Goal: Entertainment & Leisure: Consume media (video, audio)

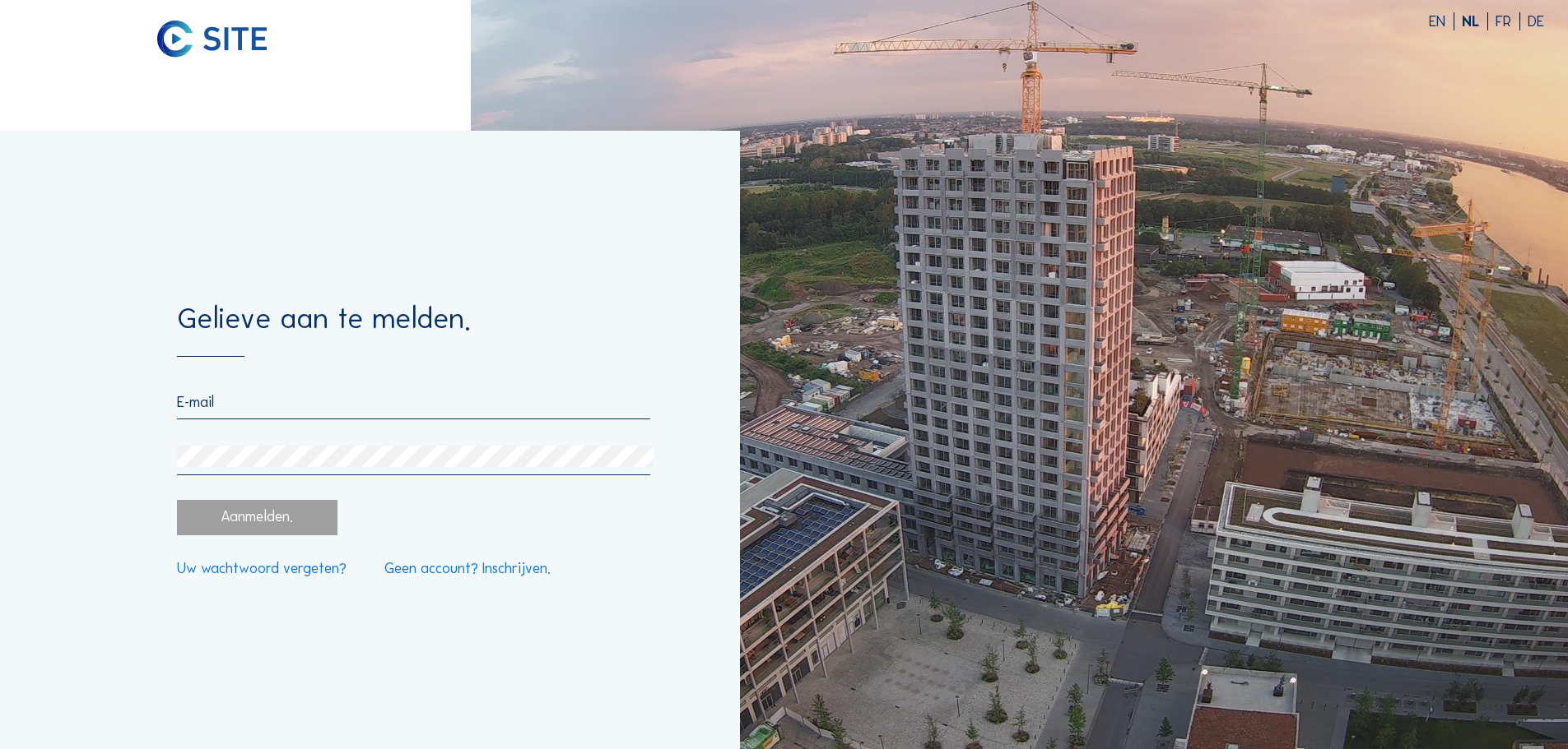
type input "[EMAIL_ADDRESS][DOMAIN_NAME]"
click at [225, 515] on div "Aanmelden." at bounding box center [257, 517] width 160 height 35
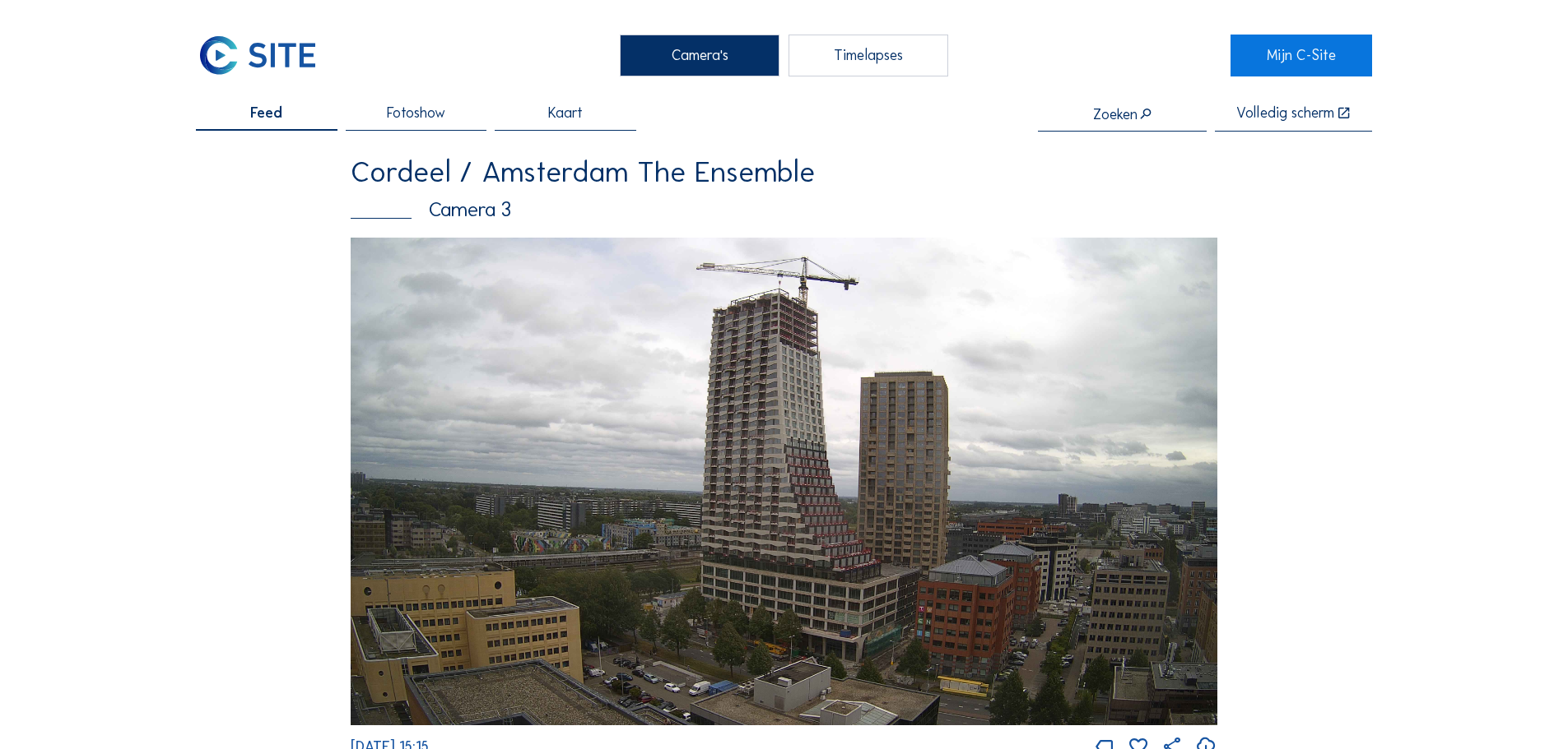
click at [862, 46] on div "Timelapses" at bounding box center [868, 55] width 160 height 41
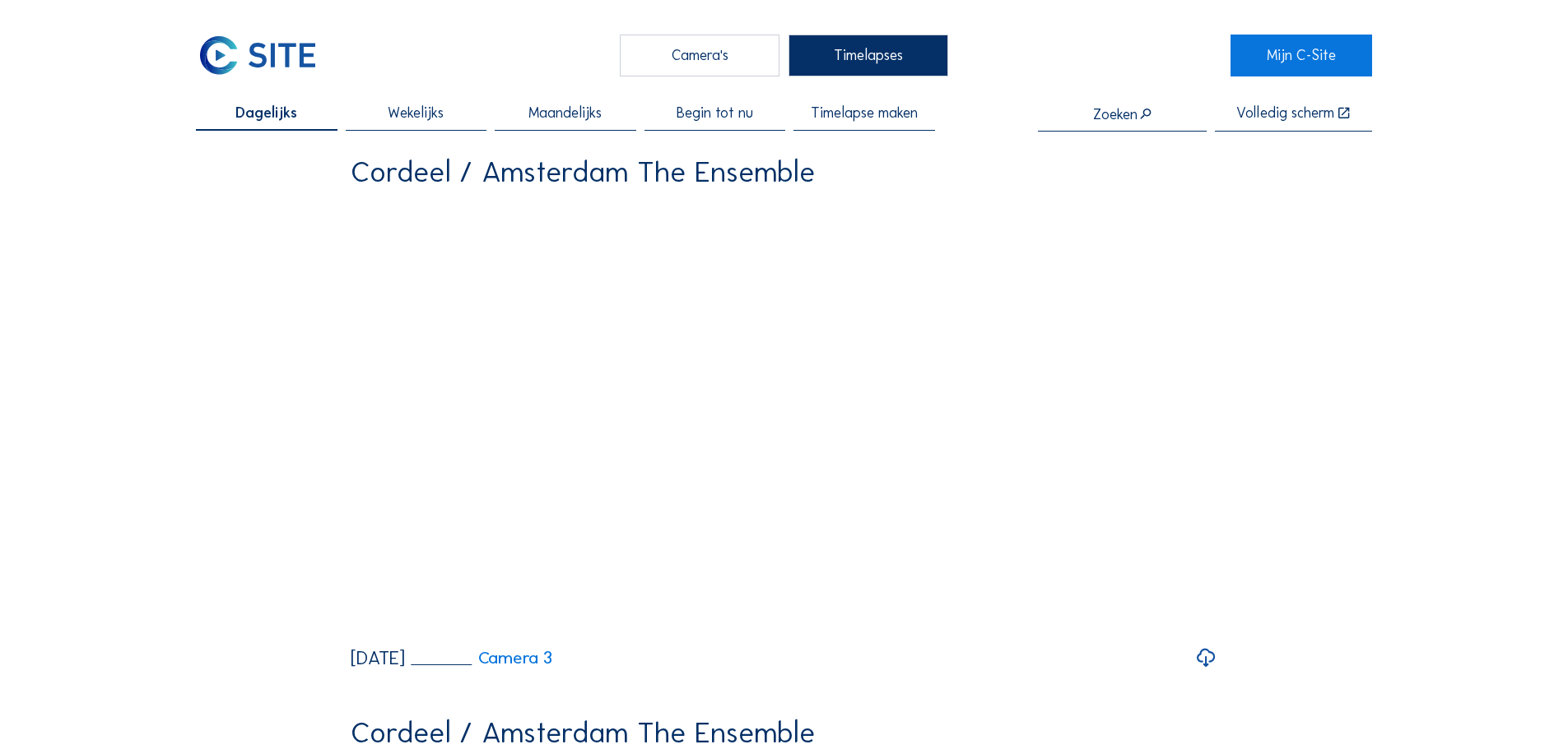
click at [724, 111] on span "Begin tot nu" at bounding box center [714, 113] width 77 height 15
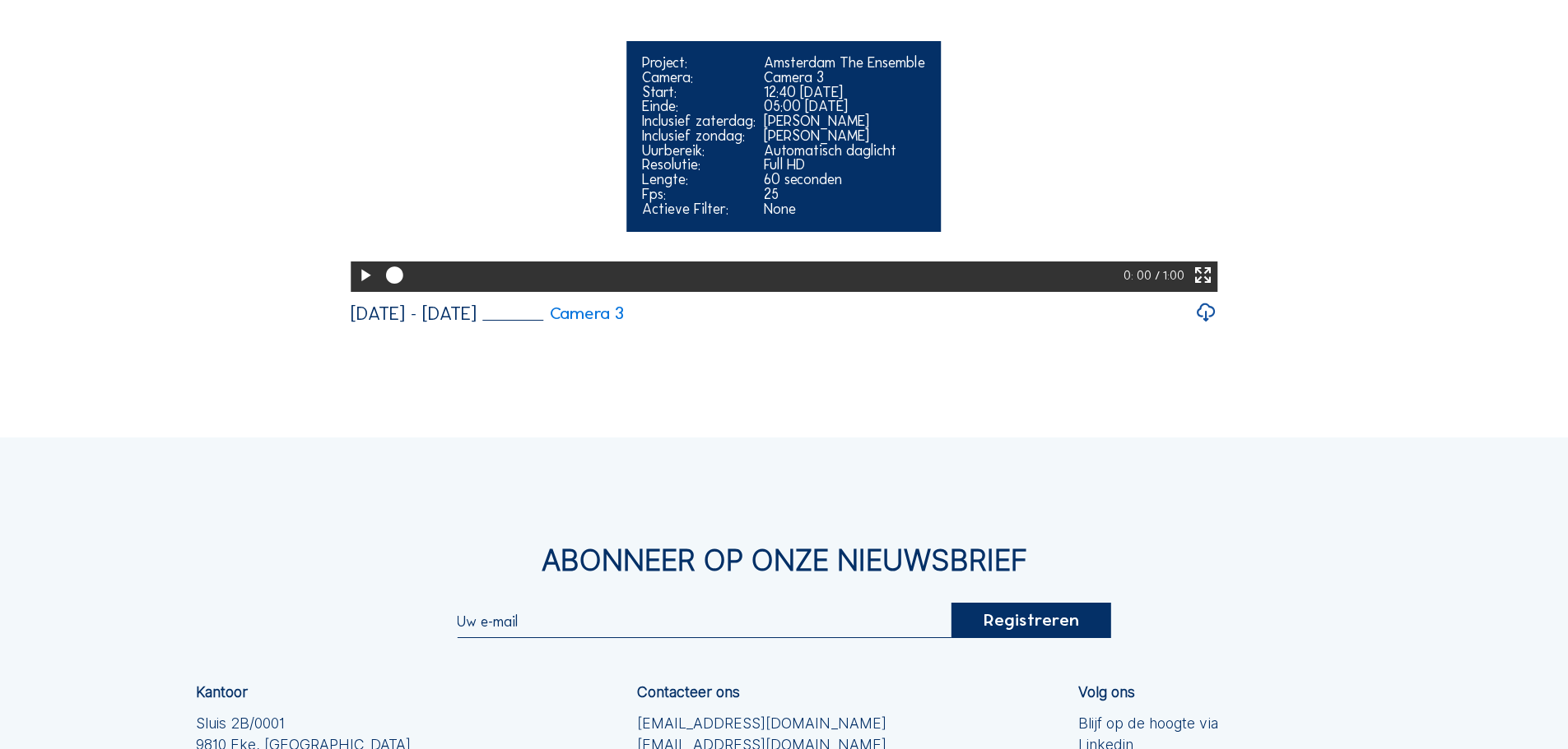
scroll to position [2056, 0]
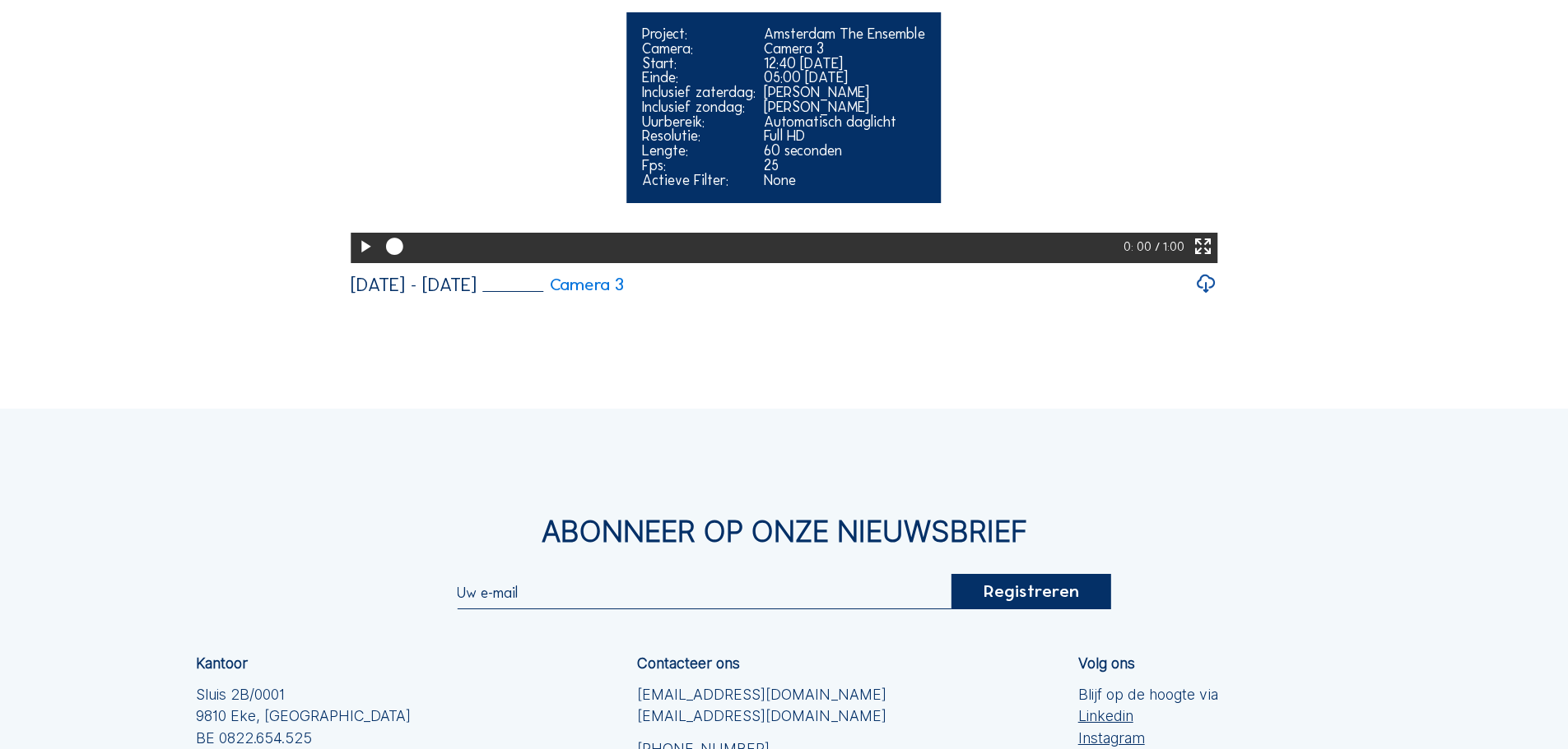
click at [1202, 260] on icon at bounding box center [1202, 247] width 20 height 25
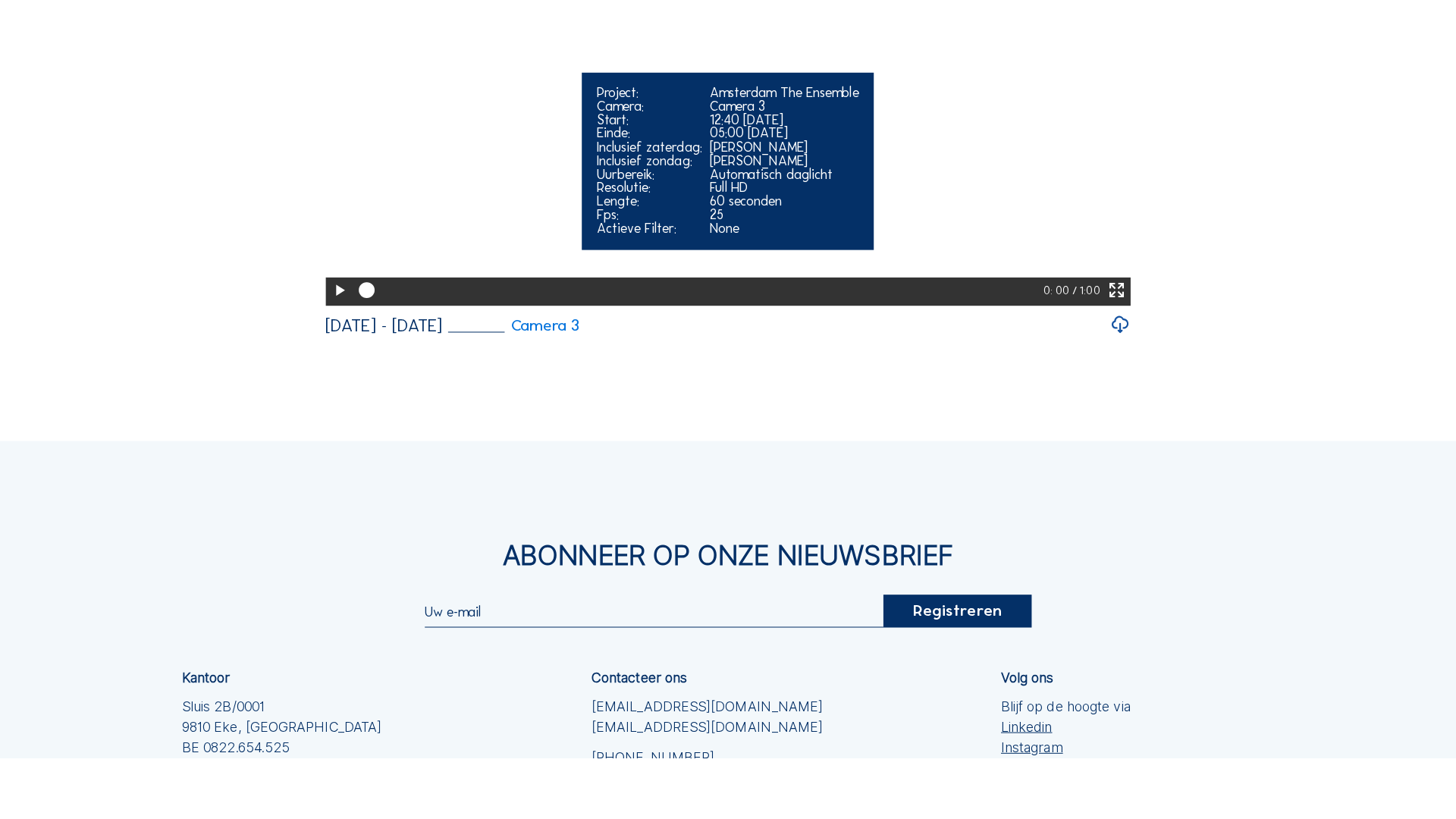
scroll to position [1412, 0]
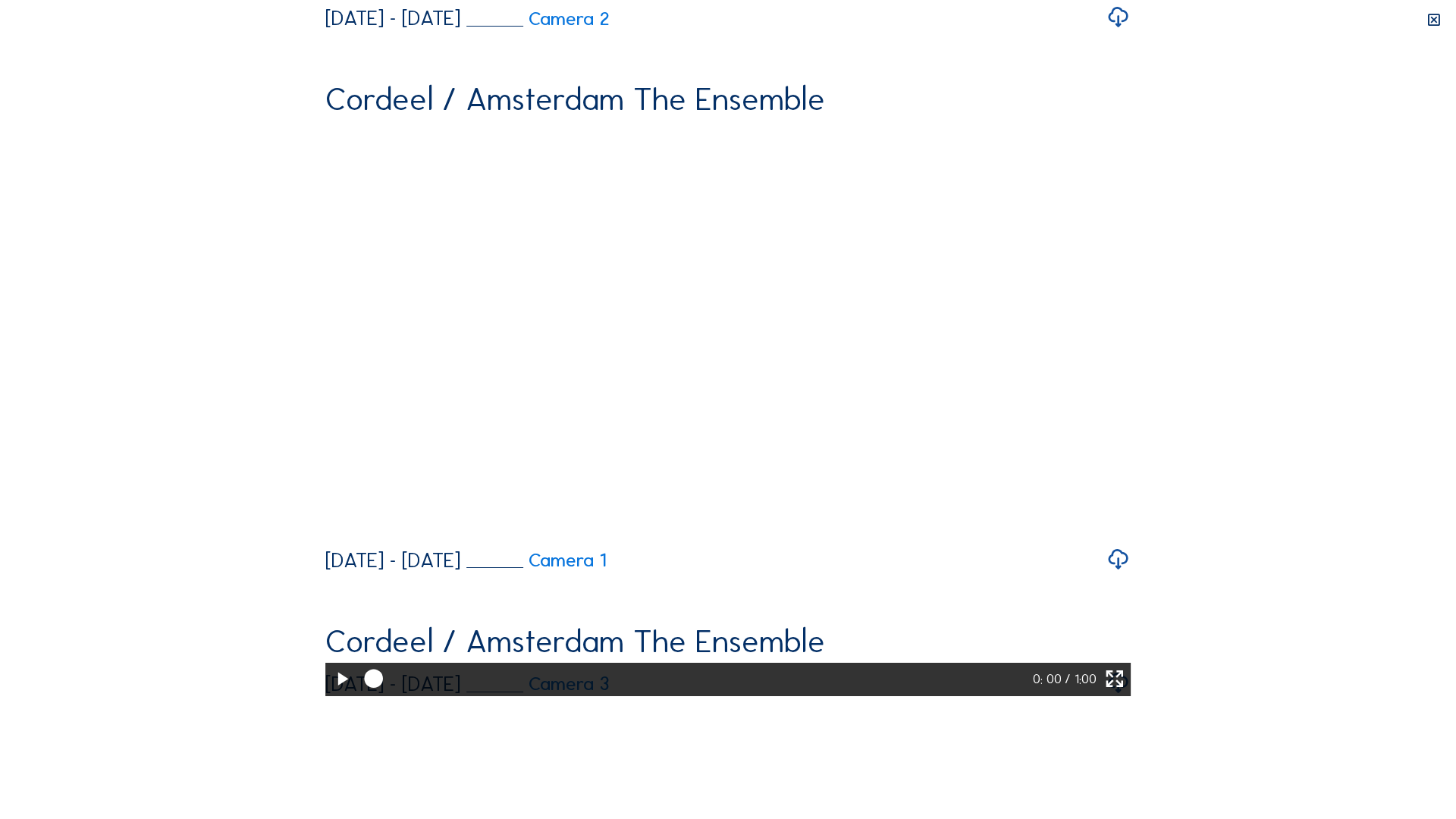
click at [331, 690] on icon at bounding box center [342, 679] width 22 height 27
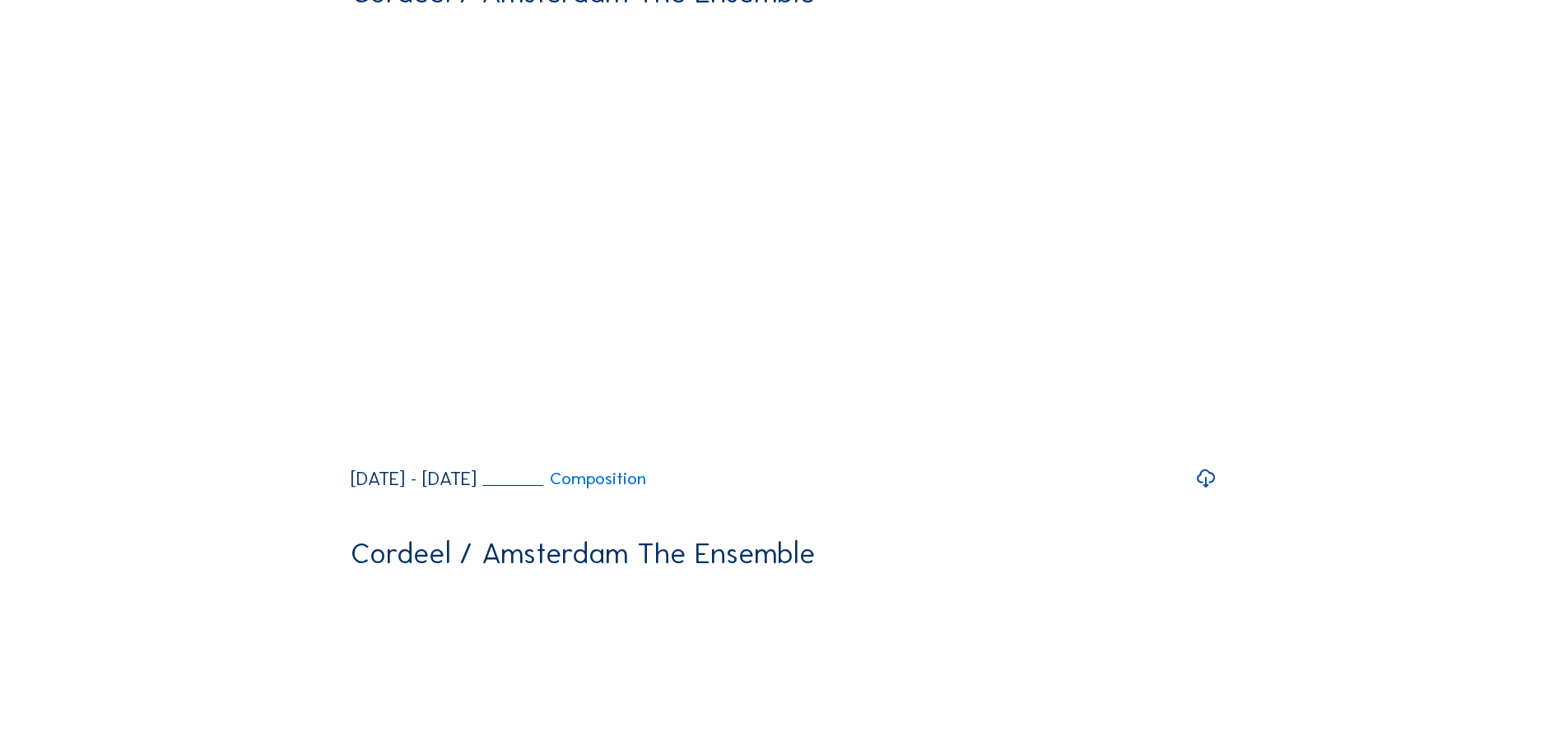
scroll to position [411, 0]
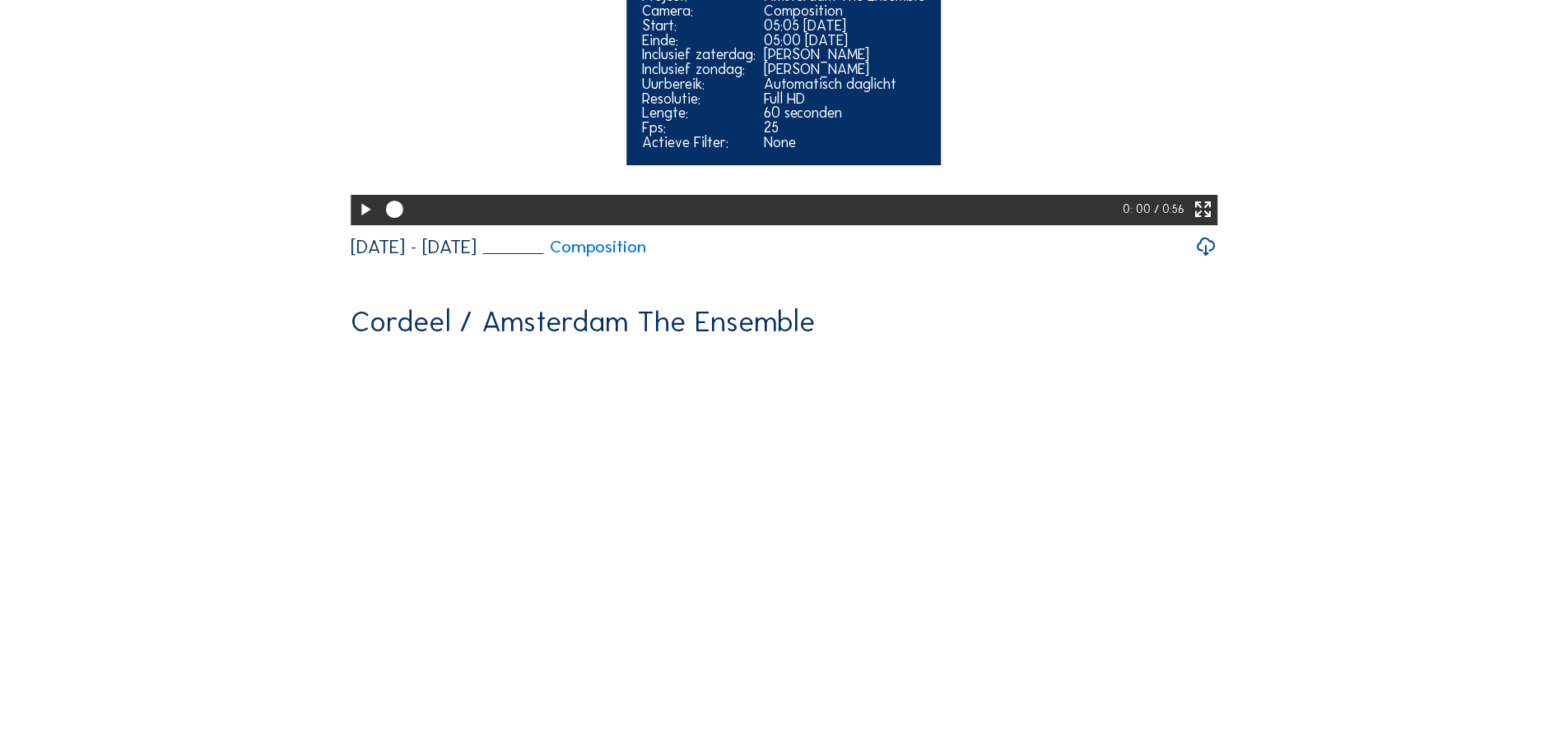
click at [356, 223] on icon at bounding box center [364, 210] width 20 height 25
click at [1211, 223] on icon at bounding box center [1202, 210] width 20 height 25
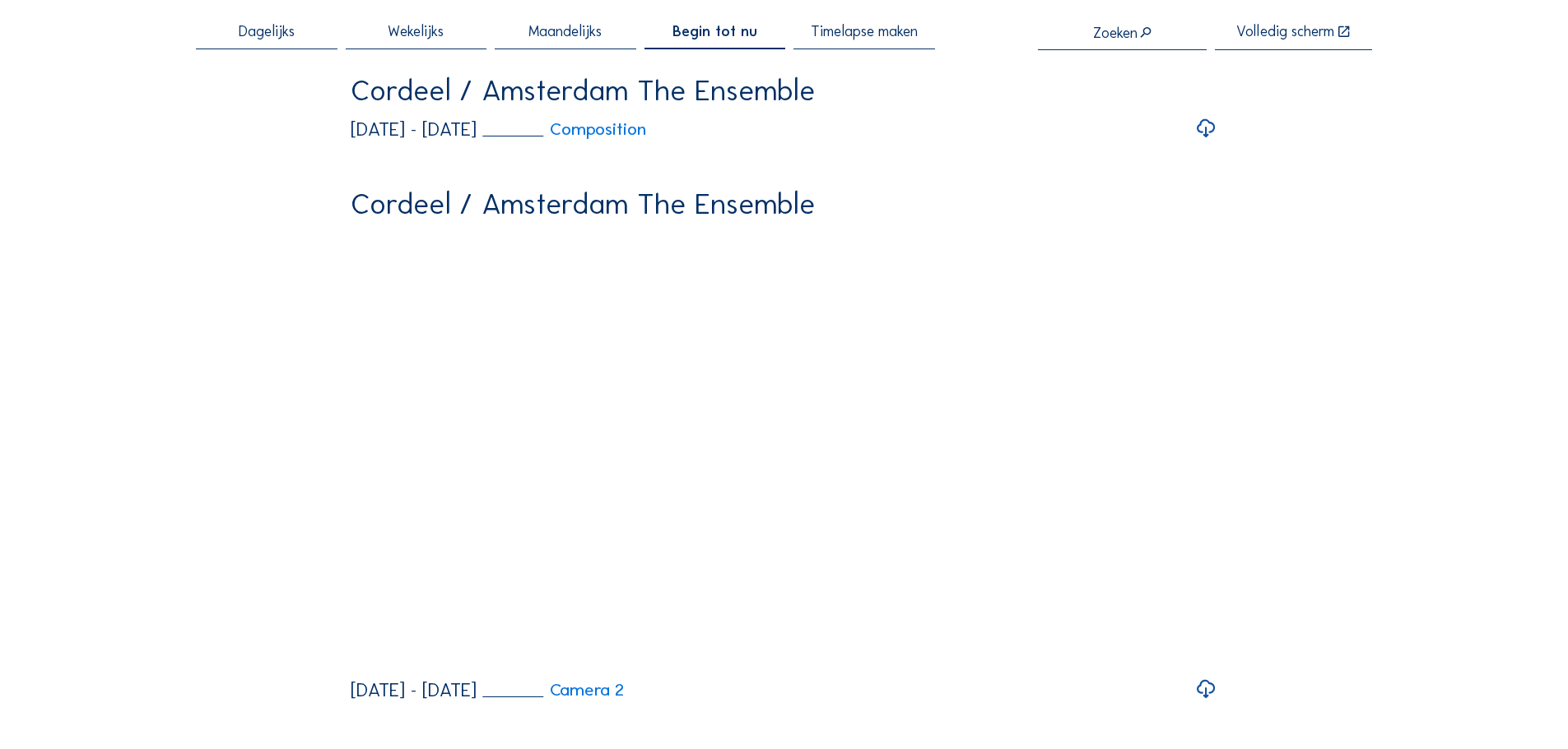
scroll to position [0, 0]
